Goal: Task Accomplishment & Management: Complete application form

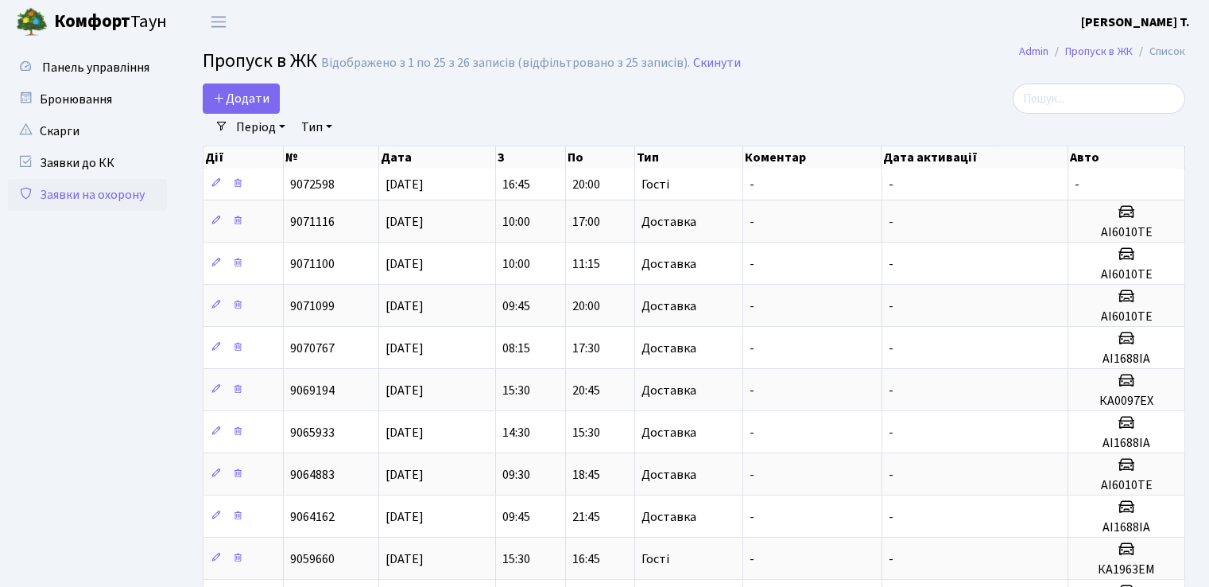
select select "25"
click at [251, 91] on span "Додати" at bounding box center [241, 98] width 56 height 17
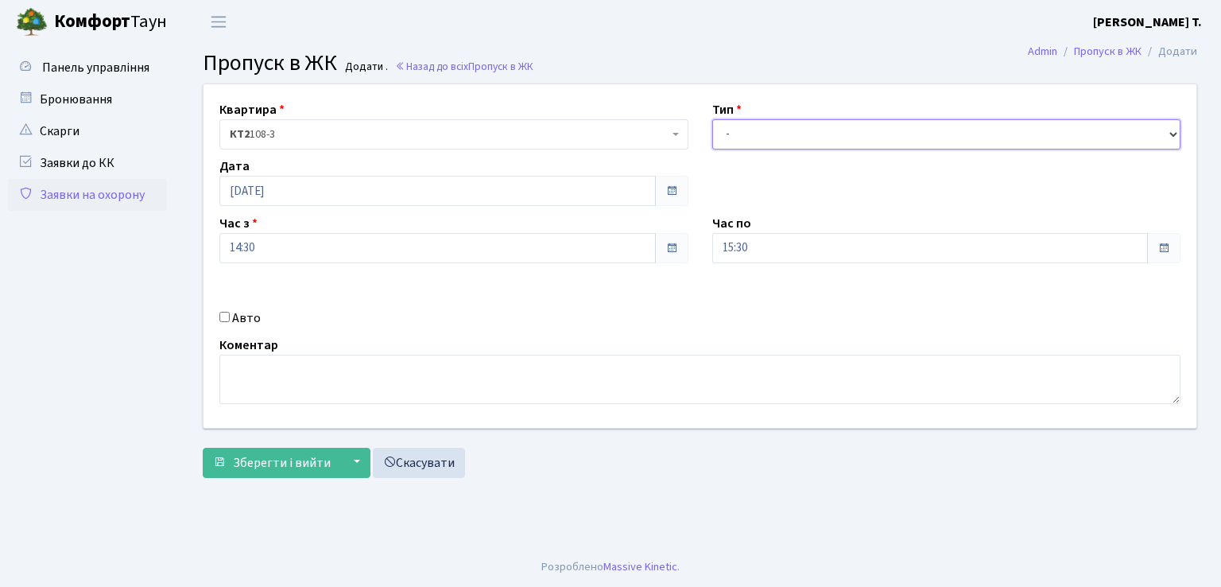
click at [841, 134] on select "- Доставка Таксі Гості Сервіс" at bounding box center [946, 134] width 469 height 30
select select "1"
click at [712, 119] on select "- Доставка Таксі Гості Сервіс" at bounding box center [946, 134] width 469 height 30
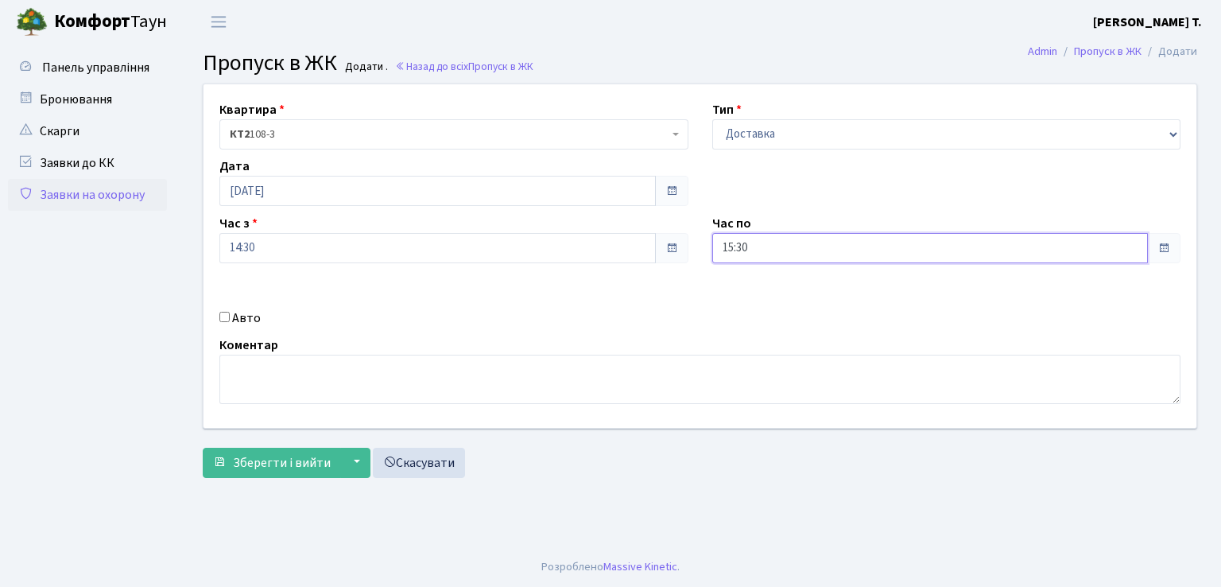
click at [835, 249] on input "15:30" at bounding box center [930, 248] width 436 height 30
click at [758, 304] on icon at bounding box center [756, 302] width 43 height 43
type input "17:30"
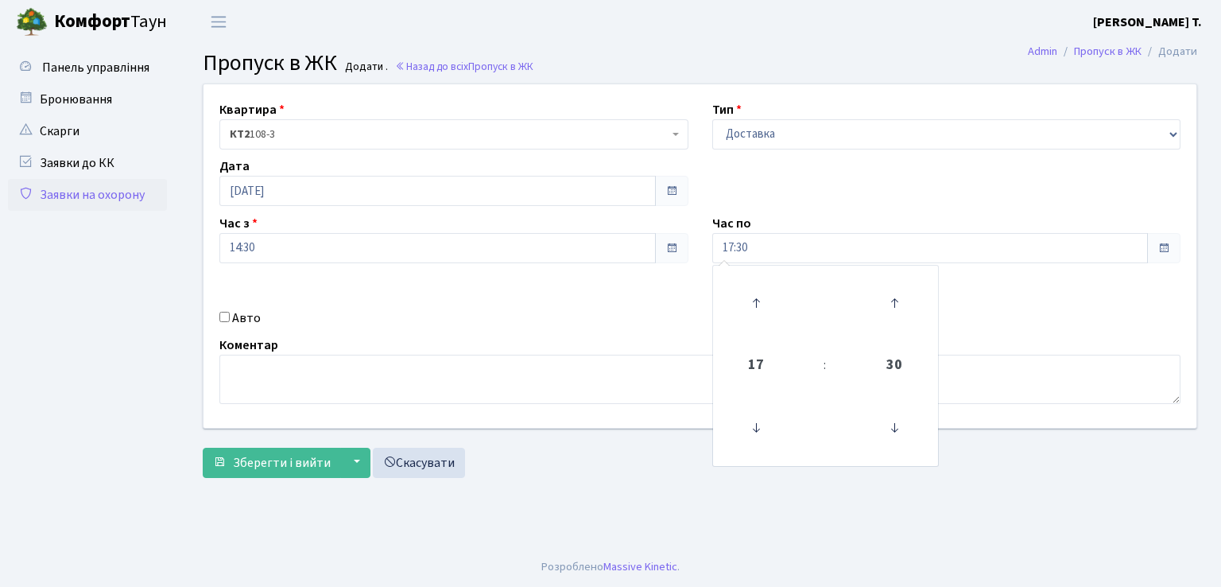
click at [226, 314] on input "Авто" at bounding box center [224, 317] width 10 height 10
checkbox input "true"
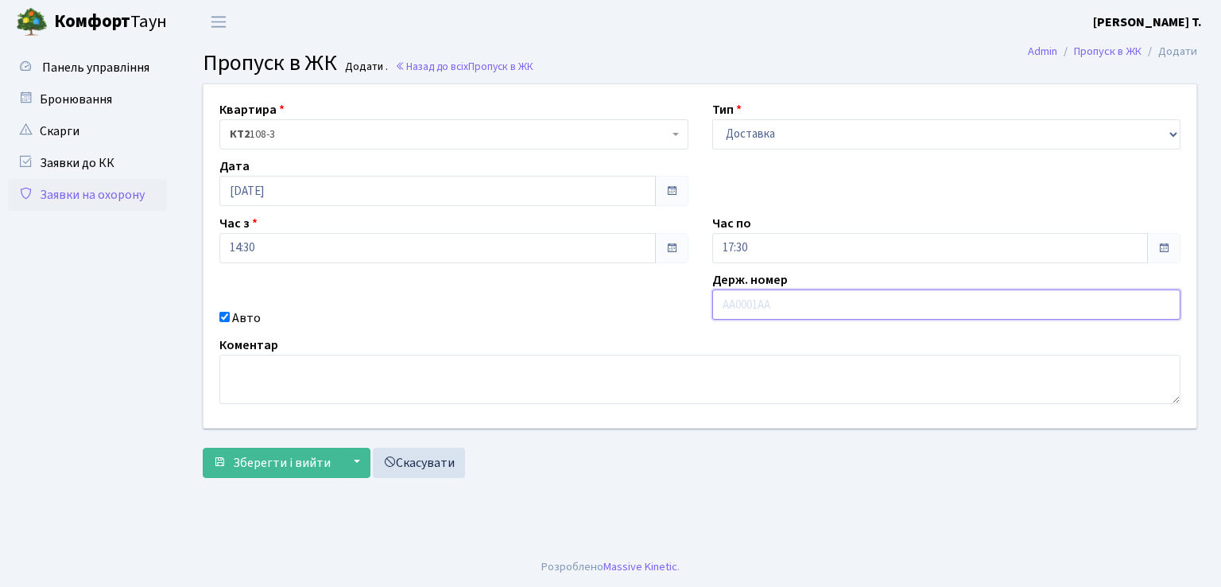
click at [846, 305] on input "text" at bounding box center [946, 304] width 469 height 30
type input "АН3968ІВ"
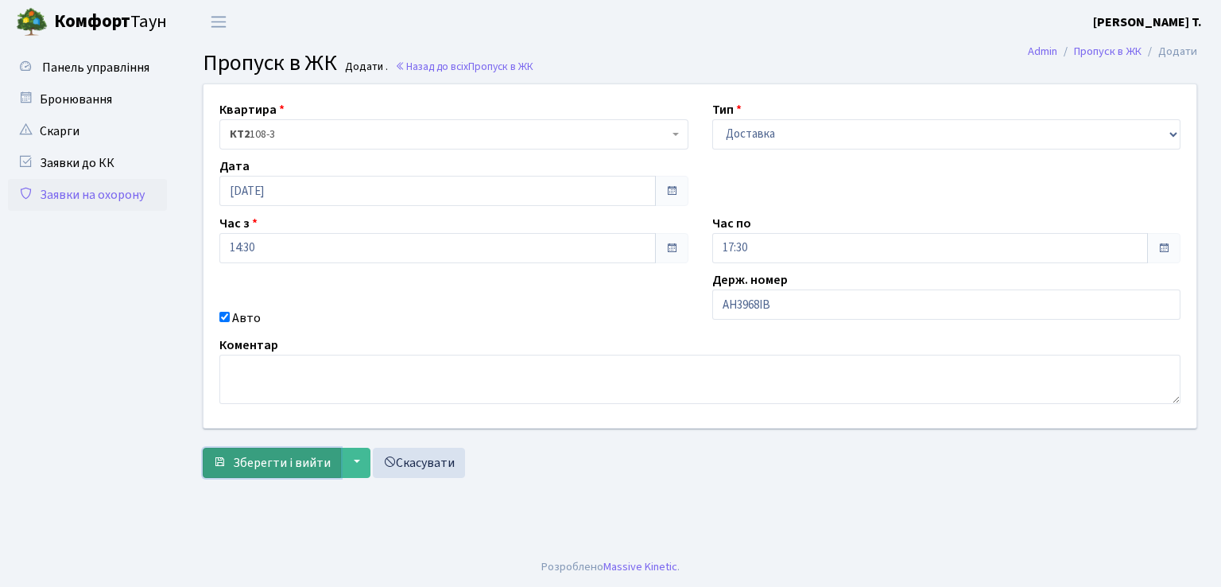
click at [274, 448] on button "Зберегти і вийти" at bounding box center [272, 463] width 138 height 30
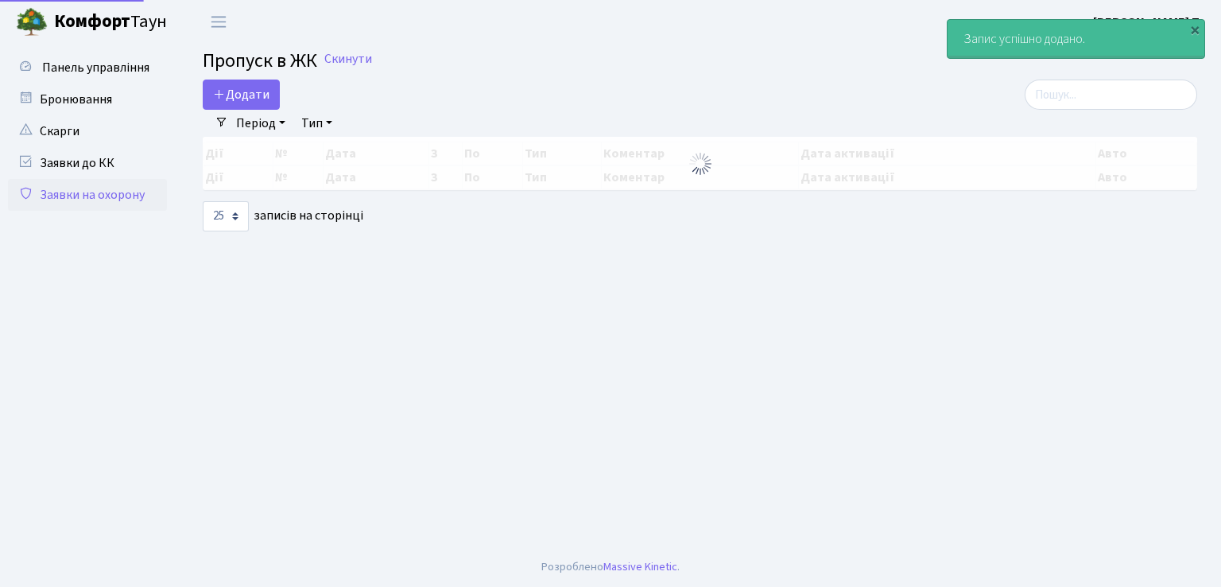
select select "25"
